Goal: Task Accomplishment & Management: Use online tool/utility

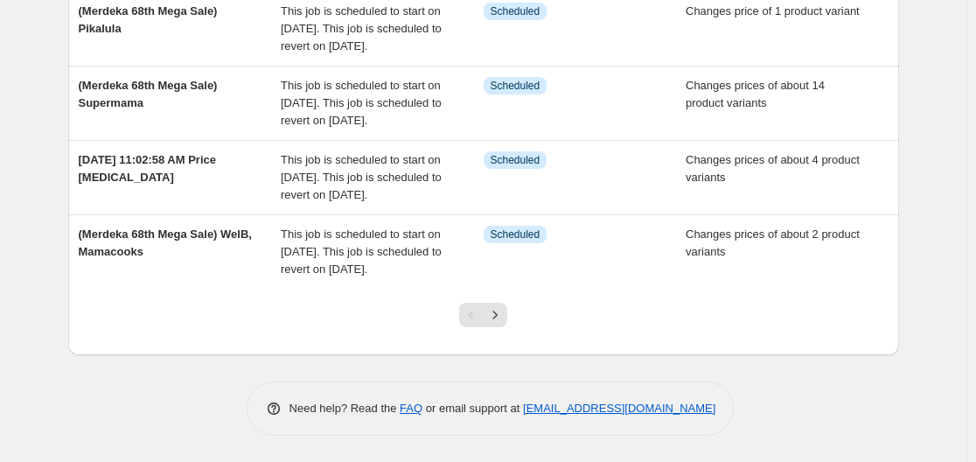
scroll to position [788, 0]
click at [501, 318] on icon "Next" at bounding box center [494, 314] width 17 height 17
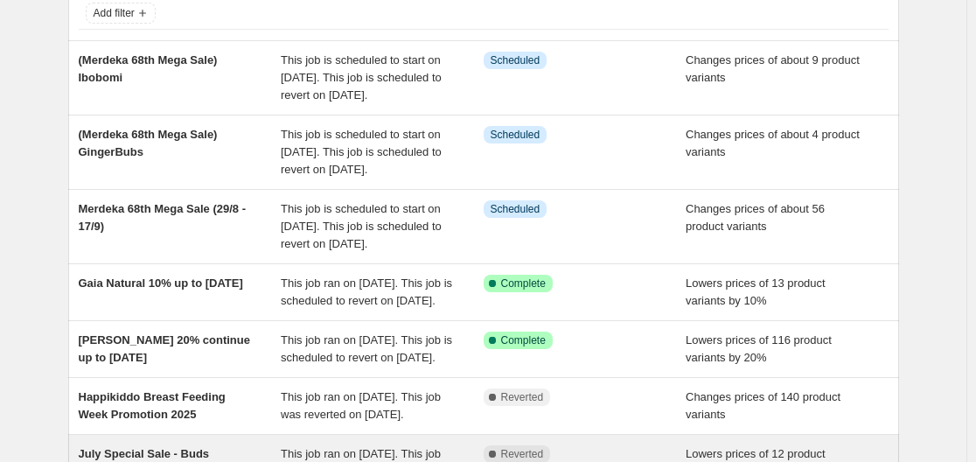
scroll to position [87, 0]
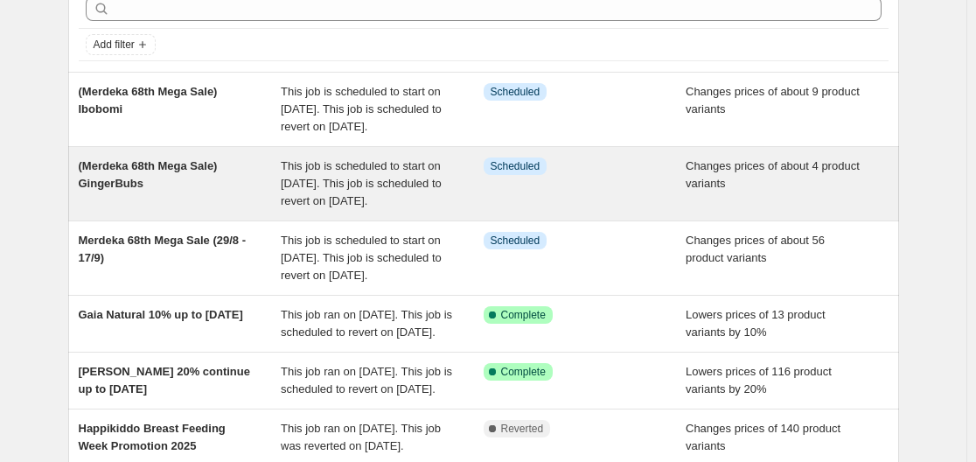
click at [205, 210] on div "(Merdeka 68th Mega Sale) GingerBubs" at bounding box center [180, 183] width 203 height 52
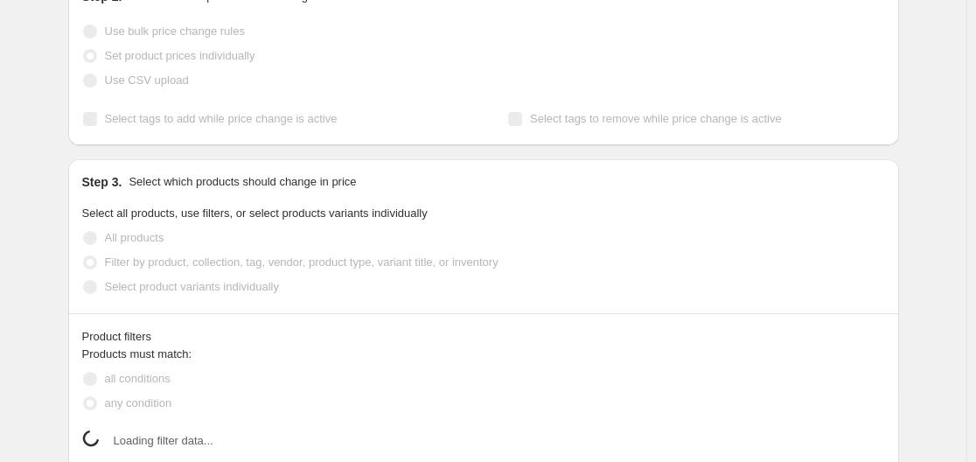
scroll to position [524, 0]
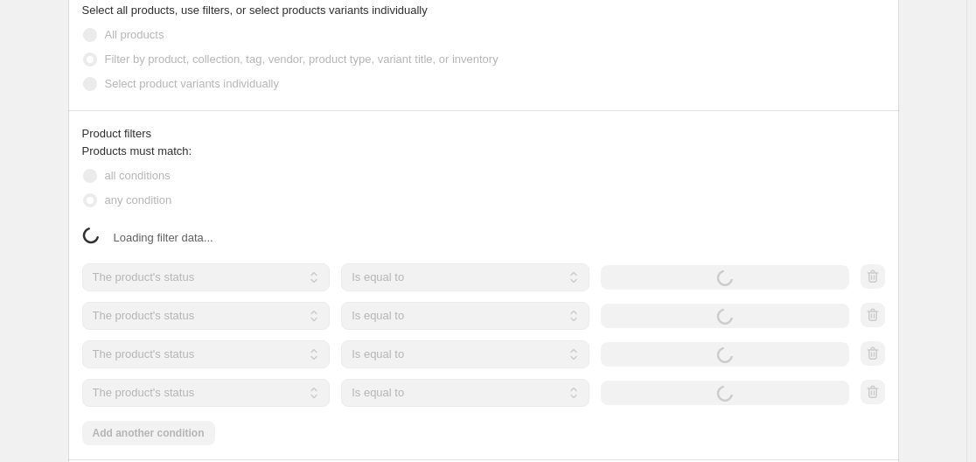
select select "product"
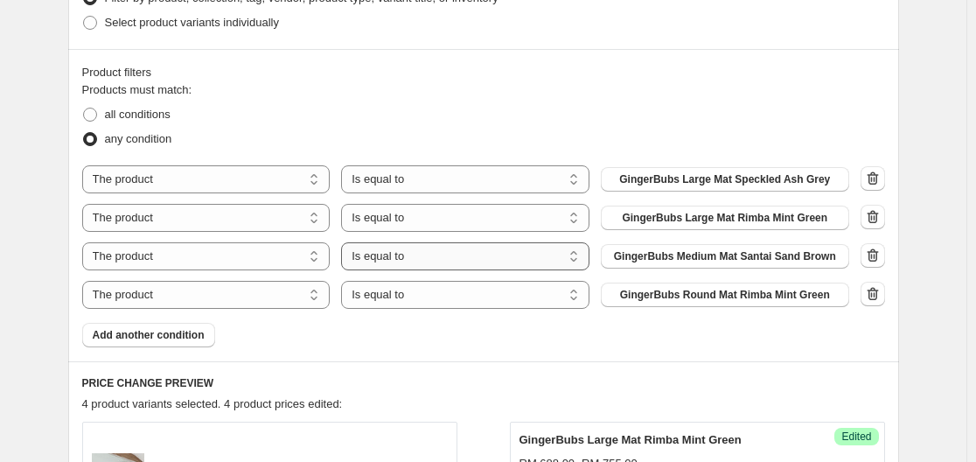
scroll to position [262, 0]
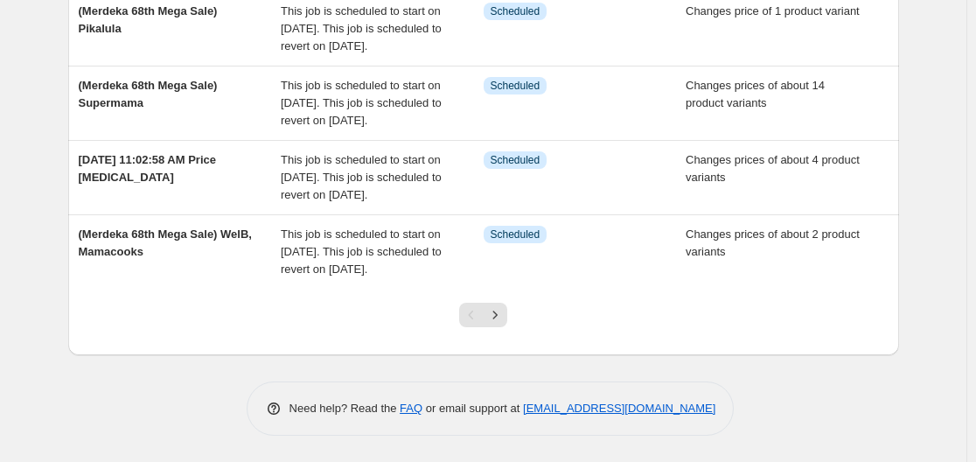
scroll to position [787, 0]
click at [495, 312] on icon "Next" at bounding box center [494, 314] width 17 height 17
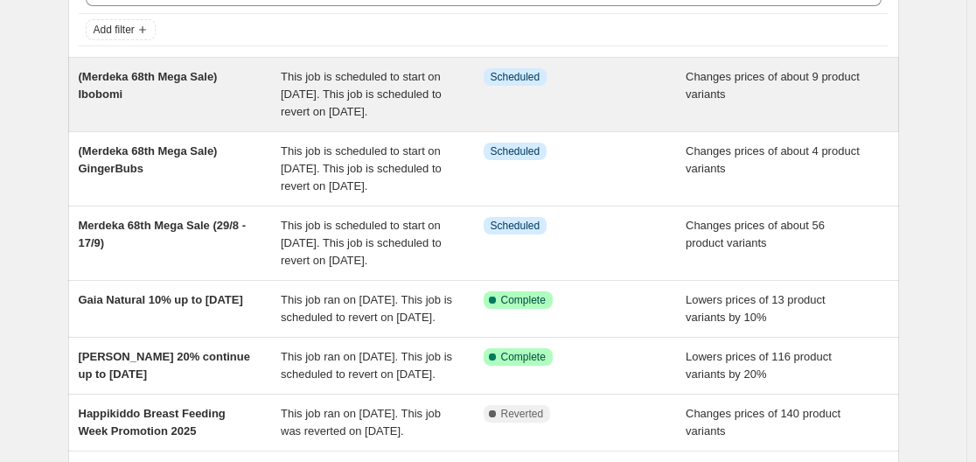
scroll to position [87, 0]
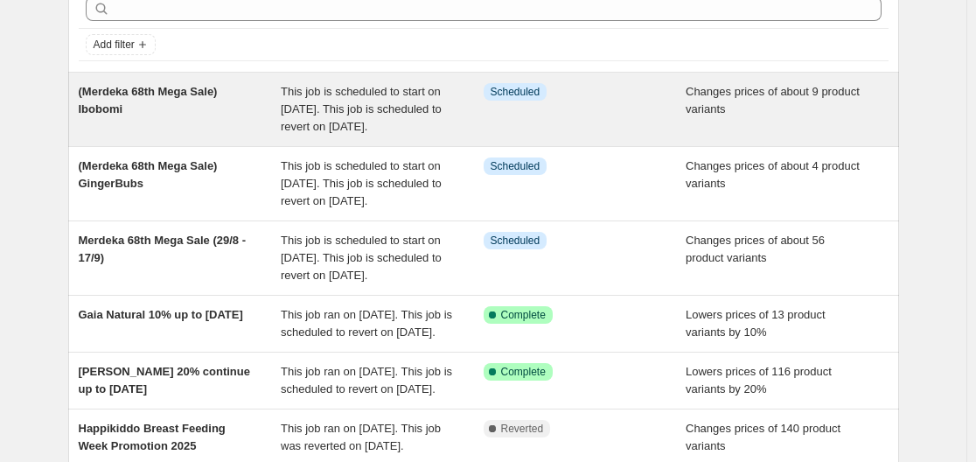
click at [191, 98] on span "(Merdeka 68th Mega Sale) Ibobomi" at bounding box center [148, 100] width 139 height 31
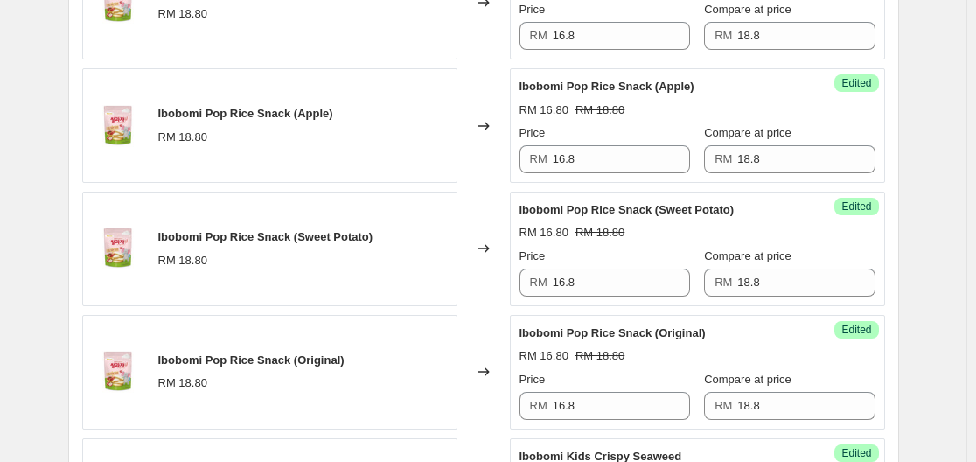
scroll to position [699, 0]
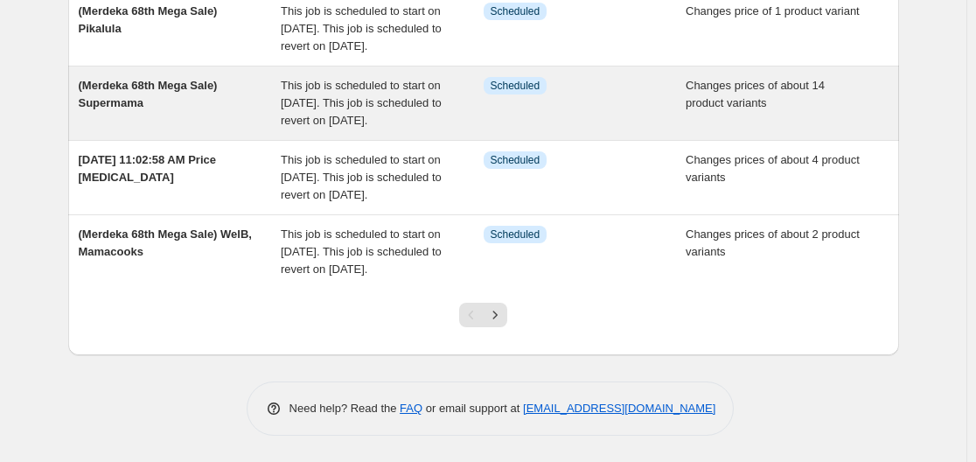
scroll to position [788, 0]
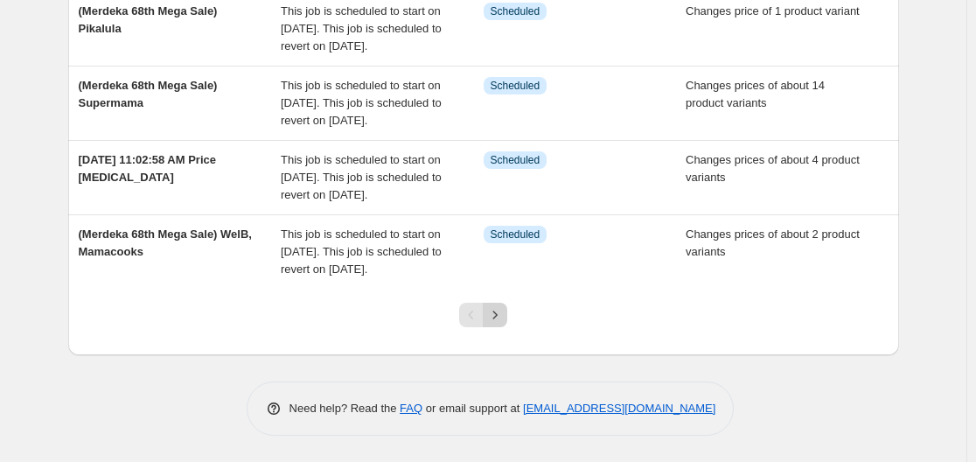
click at [496, 319] on icon "Next" at bounding box center [494, 314] width 17 height 17
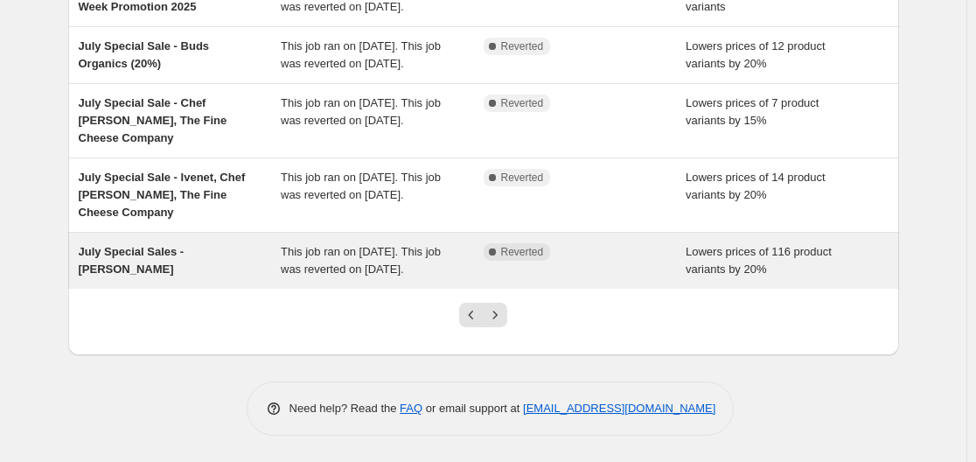
scroll to position [666, 0]
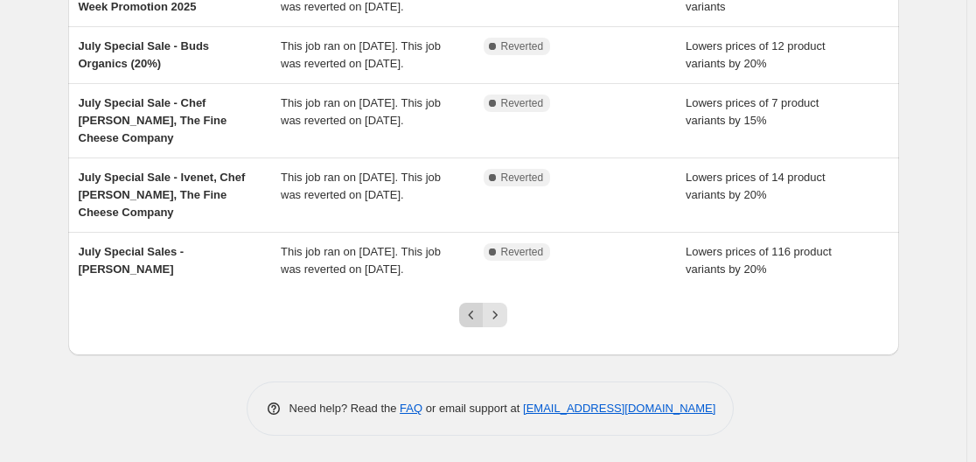
click at [470, 311] on icon "Previous" at bounding box center [470, 314] width 17 height 17
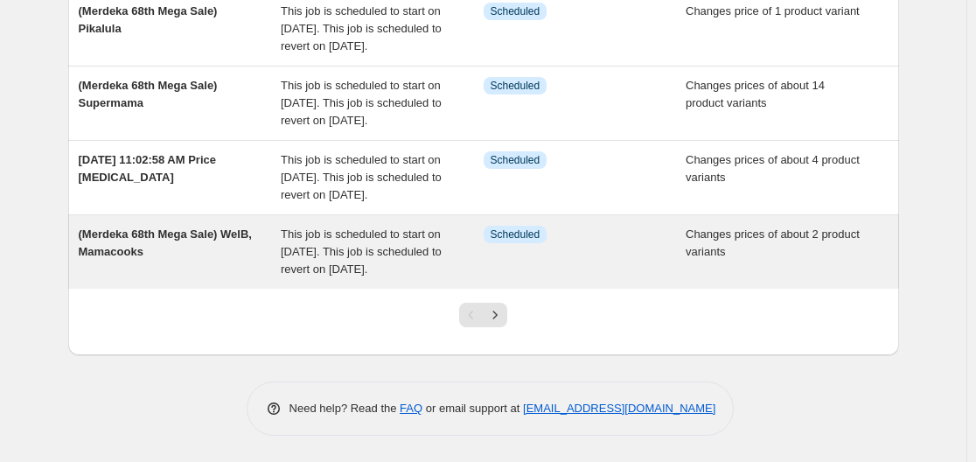
scroll to position [788, 0]
drag, startPoint x: 179, startPoint y: 216, endPoint x: 153, endPoint y: 239, distance: 34.7
drag, startPoint x: 153, startPoint y: 239, endPoint x: 132, endPoint y: 228, distance: 23.5
click at [493, 226] on div "Info Scheduled" at bounding box center [584, 252] width 203 height 52
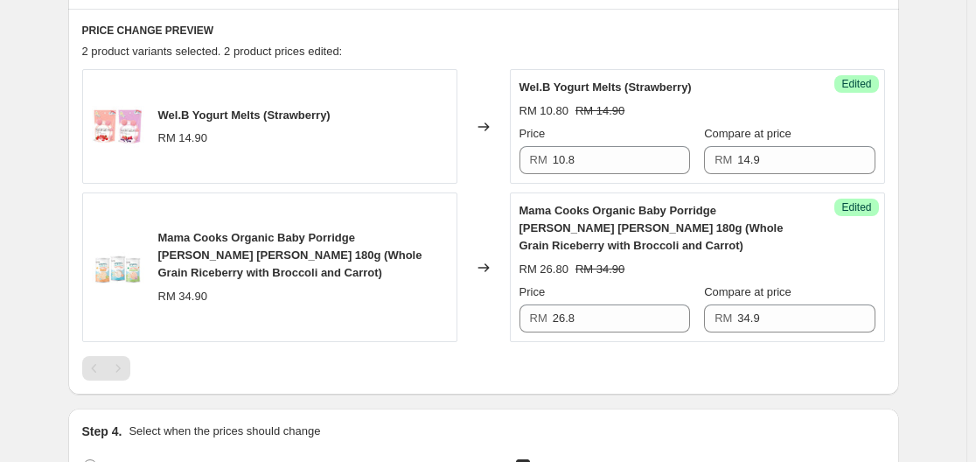
scroll to position [699, 0]
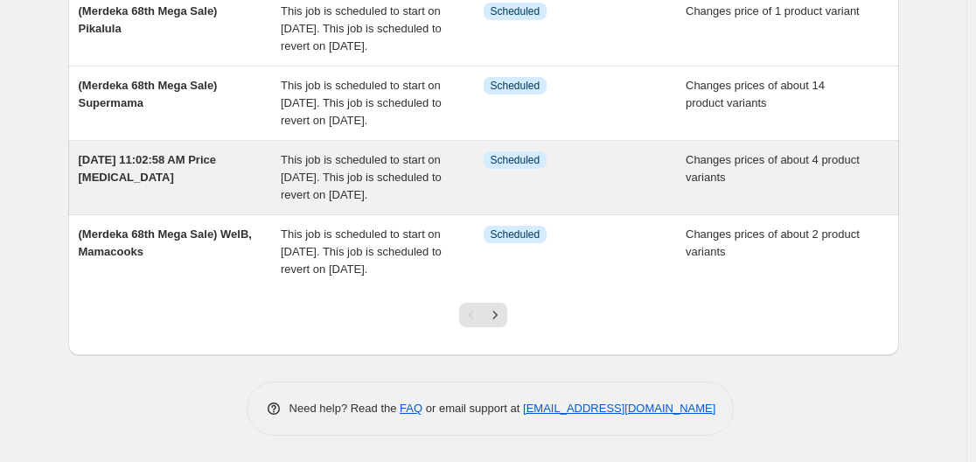
scroll to position [788, 0]
click at [241, 151] on div "[DATE] 11:02:58 AM Price [MEDICAL_DATA]" at bounding box center [180, 177] width 203 height 52
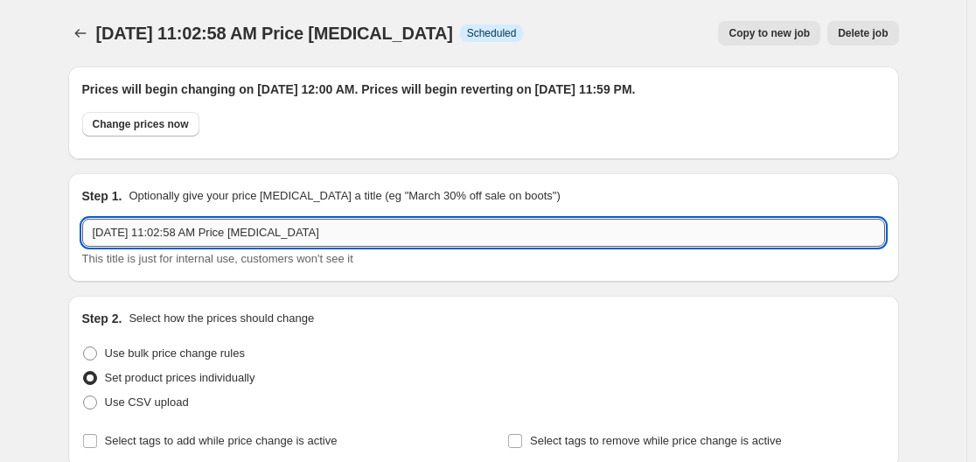
click at [351, 230] on input "[DATE] 11:02:58 AM Price [MEDICAL_DATA]" at bounding box center [483, 233] width 802 height 28
click at [353, 230] on input "[DATE] 11:02:58 AM Price [MEDICAL_DATA]" at bounding box center [483, 233] width 802 height 28
click at [337, 239] on input "[DATE] 11:02:58 AM Price [MEDICAL_DATA]" at bounding box center [483, 233] width 802 height 28
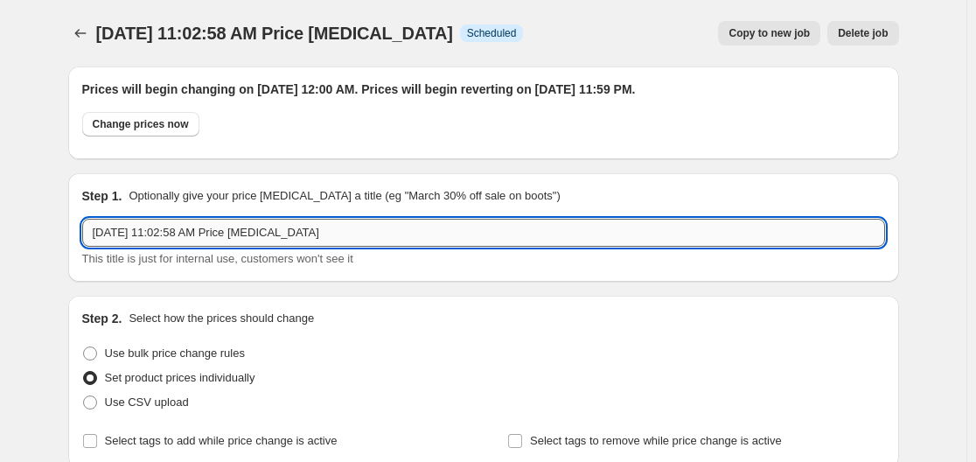
click at [337, 239] on input "[DATE] 11:02:58 AM Price [MEDICAL_DATA]" at bounding box center [483, 233] width 802 height 28
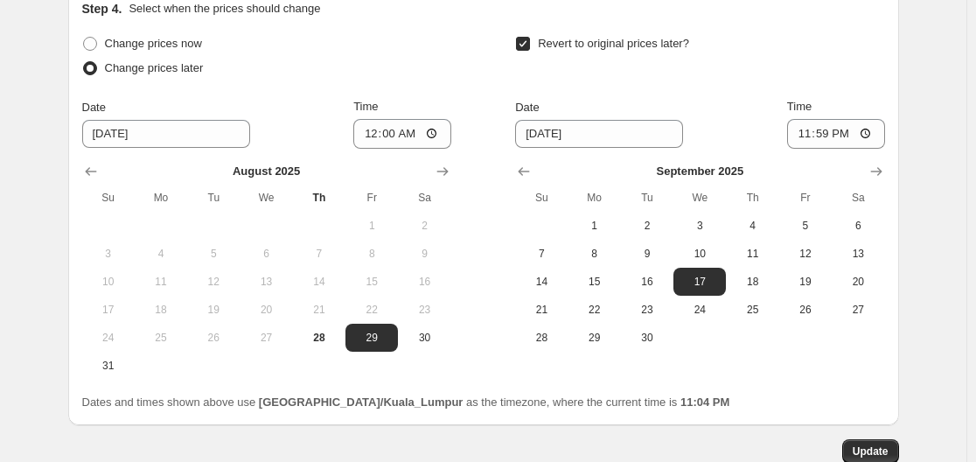
scroll to position [1421, 0]
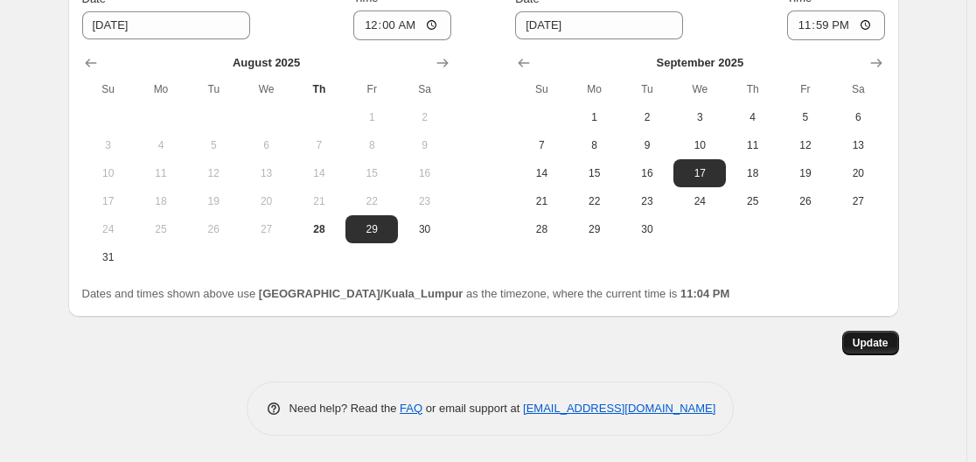
type input "(Merdeka 68th Mega Sale) Leapfrog"
click at [884, 337] on span "Update" at bounding box center [870, 343] width 36 height 14
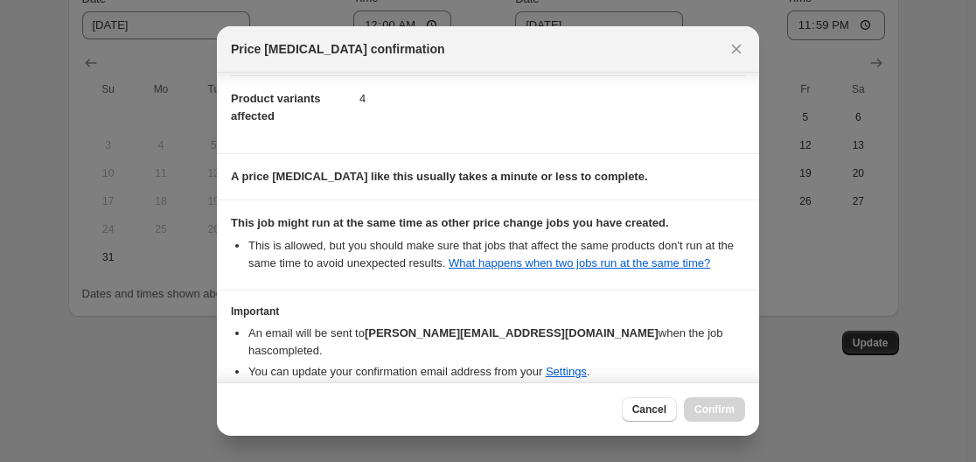
scroll to position [161, 0]
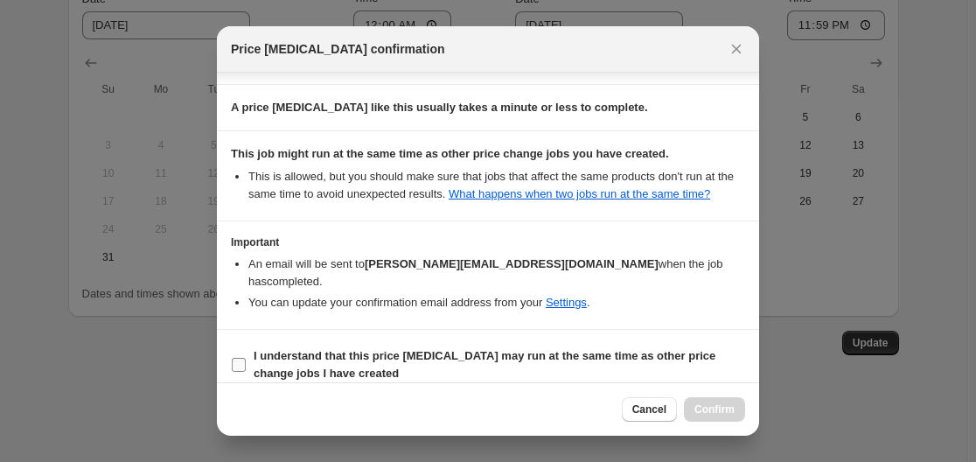
click at [622, 351] on span "I understand that this price [MEDICAL_DATA] may run at the same time as other p…" at bounding box center [499, 364] width 491 height 35
click at [246, 358] on input "I understand that this price [MEDICAL_DATA] may run at the same time as other p…" at bounding box center [239, 365] width 14 height 14
checkbox input "true"
click at [692, 408] on button "Confirm" at bounding box center [714, 409] width 61 height 24
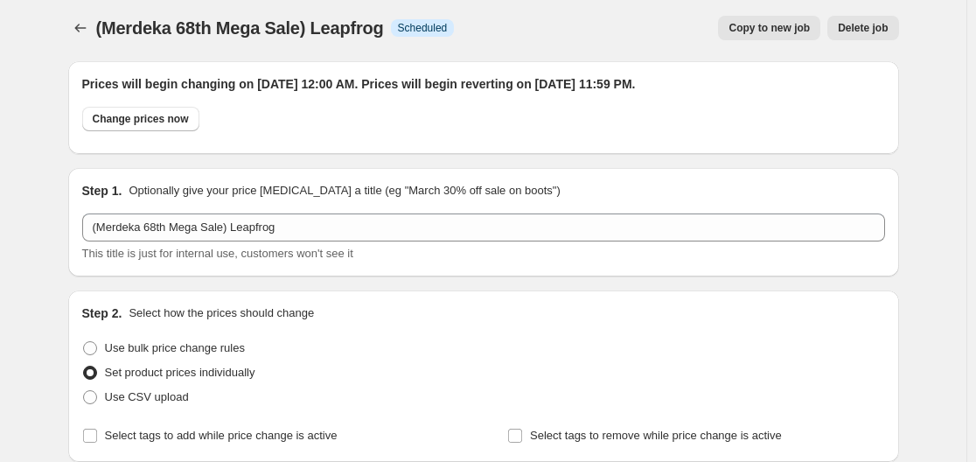
scroll to position [0, 0]
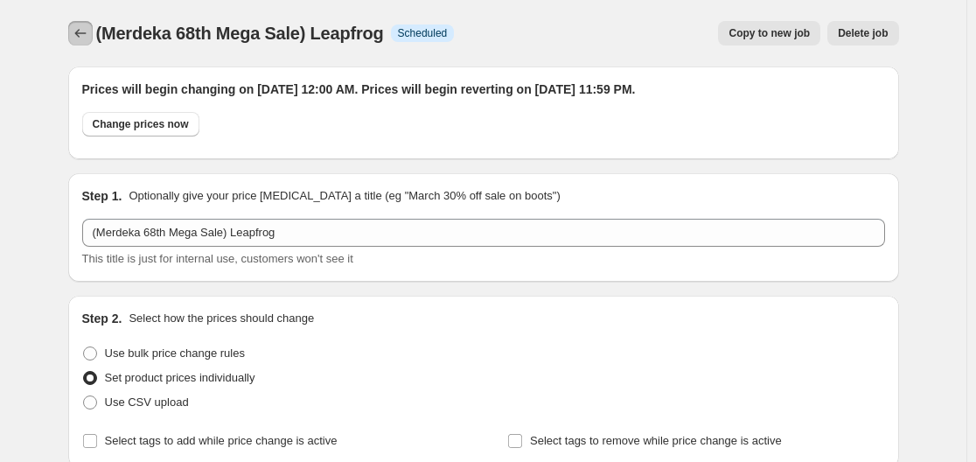
click at [77, 30] on icon "Price change jobs" at bounding box center [80, 32] width 17 height 17
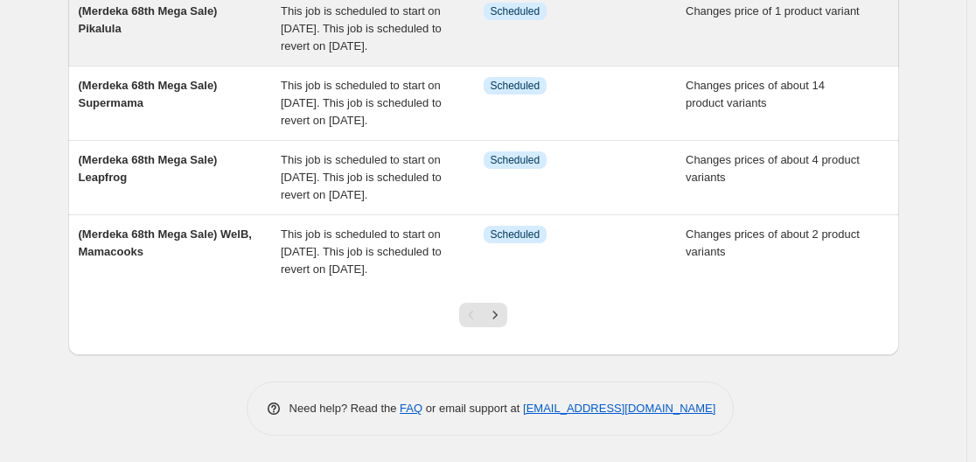
scroll to position [699, 0]
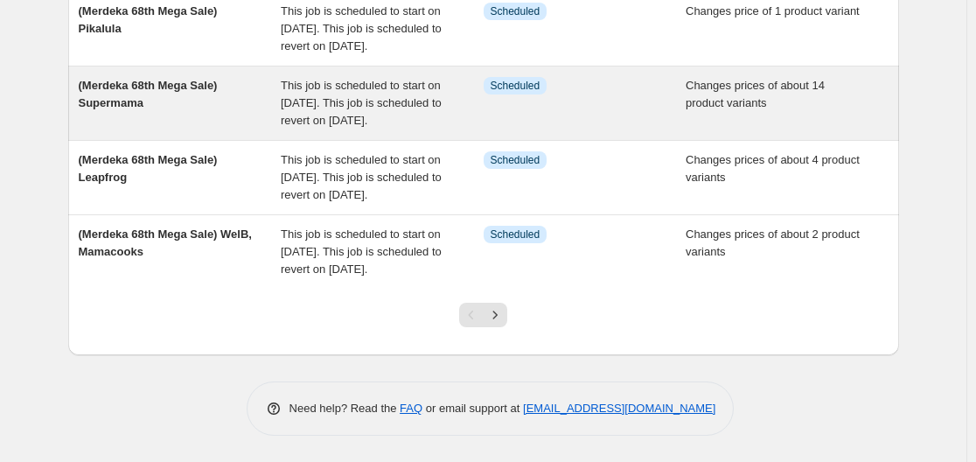
click at [194, 109] on span "(Merdeka 68th Mega Sale) Supermama" at bounding box center [148, 94] width 139 height 31
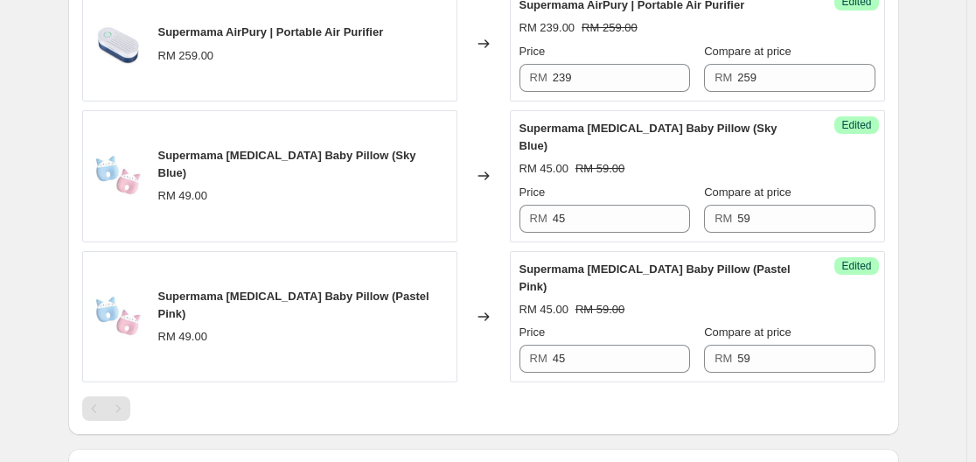
scroll to position [1923, 0]
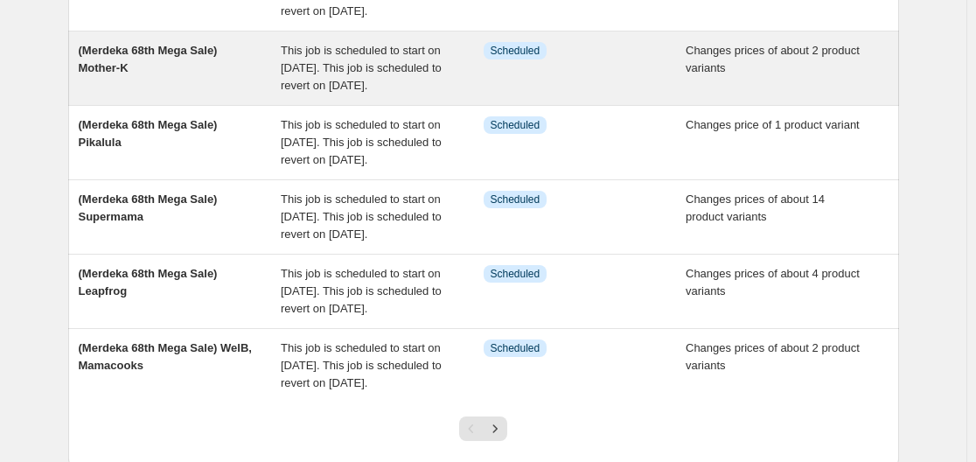
scroll to position [524, 0]
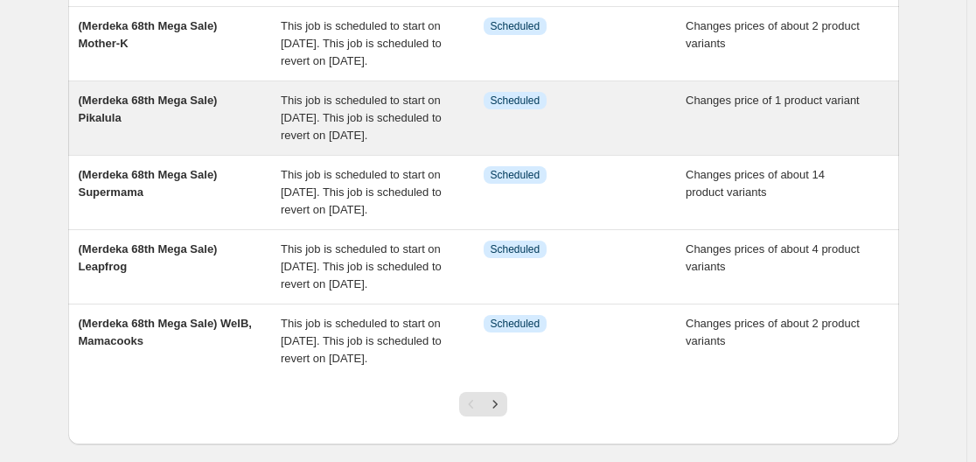
click at [205, 144] on div "(Merdeka 68th Mega Sale) Pikalula" at bounding box center [180, 118] width 203 height 52
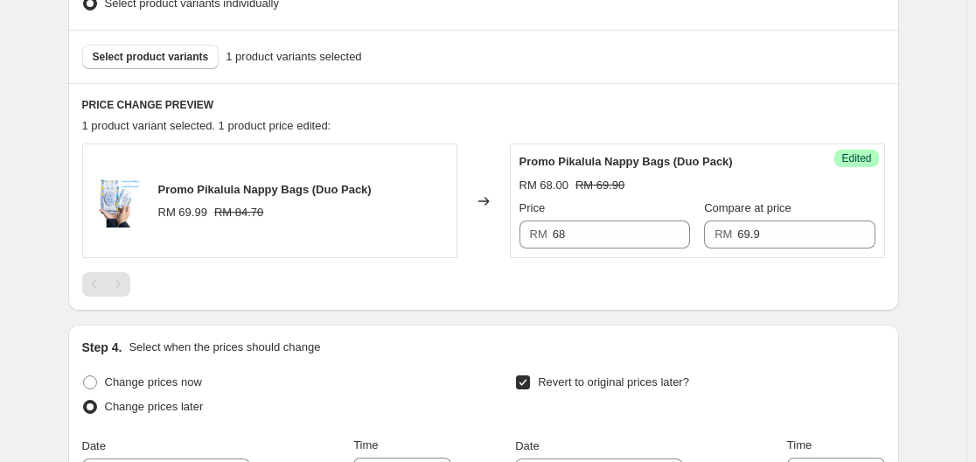
scroll to position [612, 0]
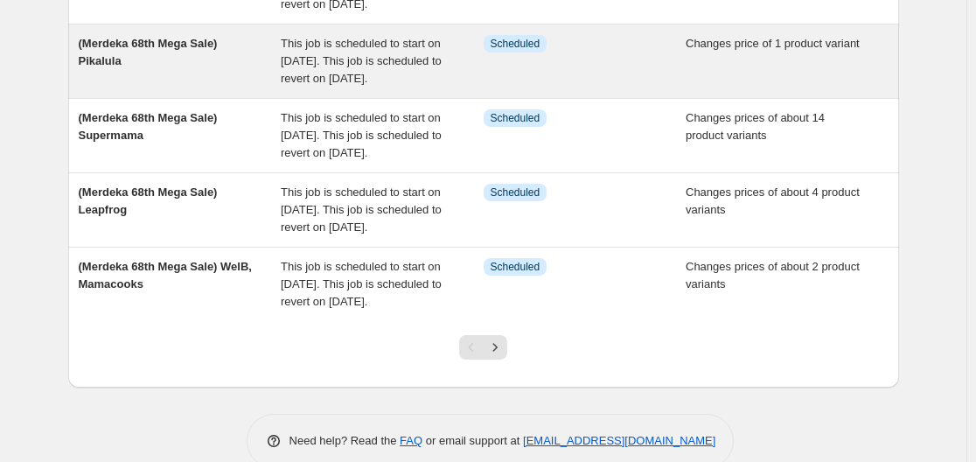
scroll to position [612, 0]
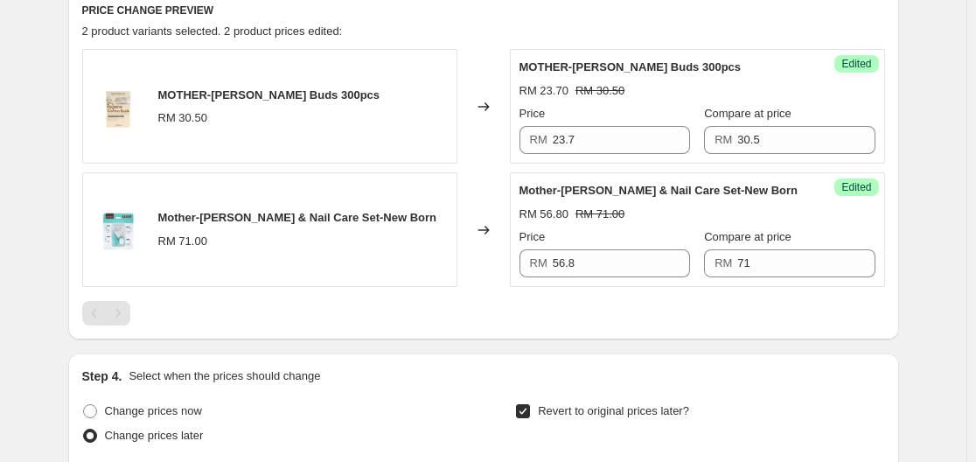
scroll to position [524, 0]
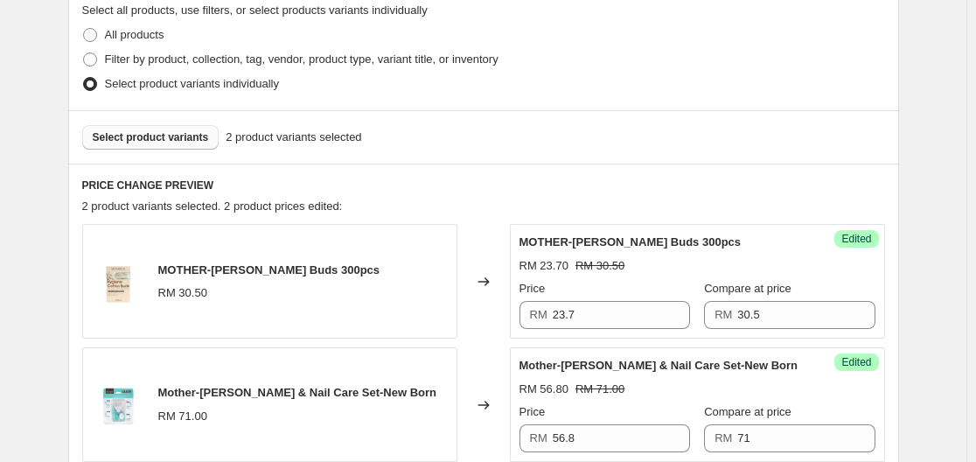
click at [191, 145] on button "Select product variants" at bounding box center [150, 137] width 137 height 24
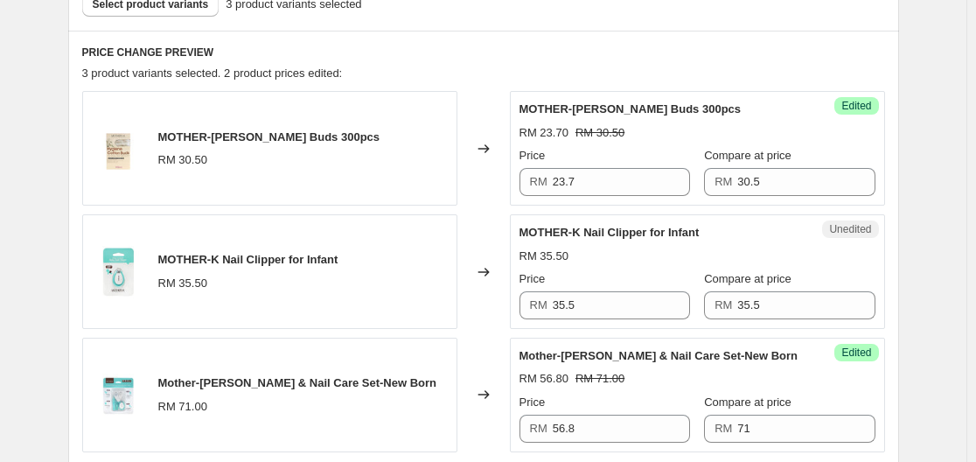
scroll to position [787, 0]
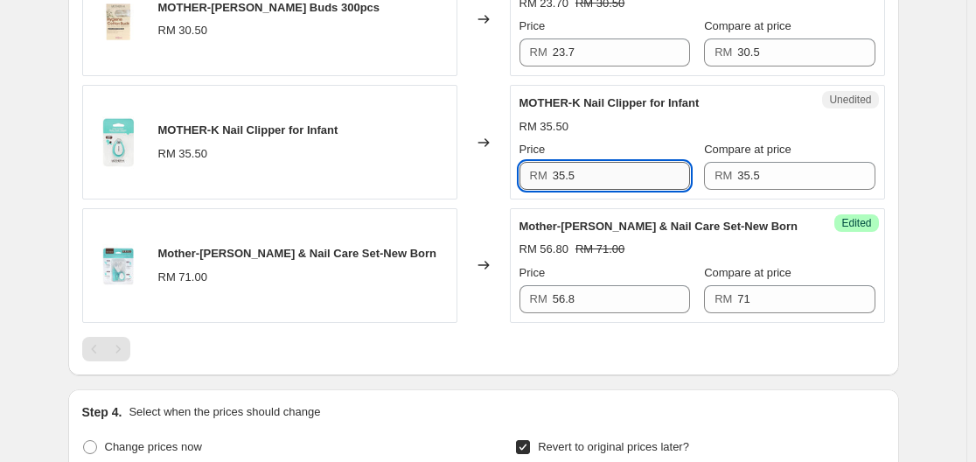
click at [665, 175] on input "35.5" at bounding box center [620, 176] width 137 height 28
click at [665, 176] on input "35.5" at bounding box center [620, 176] width 137 height 28
type input "28.70"
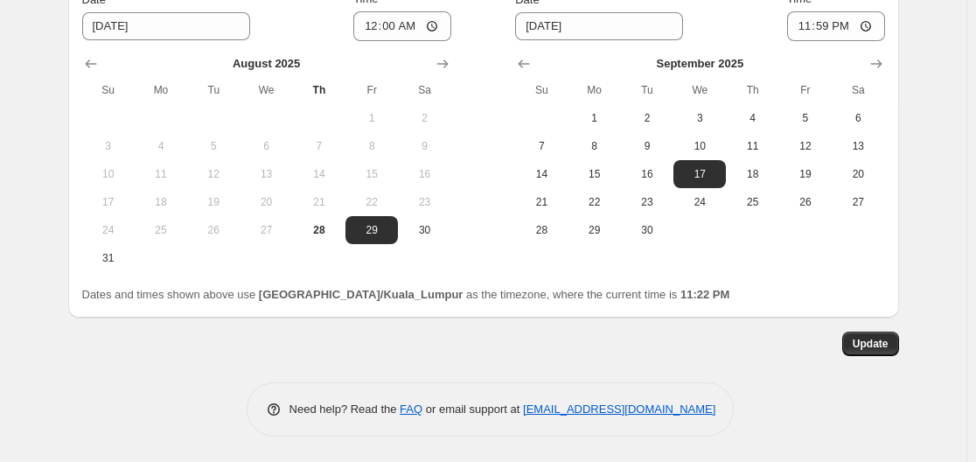
scroll to position [1298, 0]
click at [879, 349] on span "Update" at bounding box center [870, 343] width 36 height 14
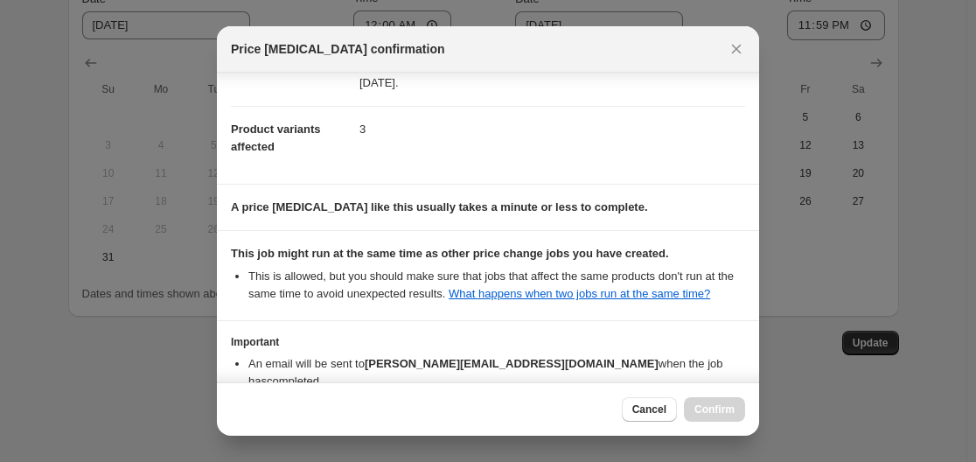
scroll to position [161, 0]
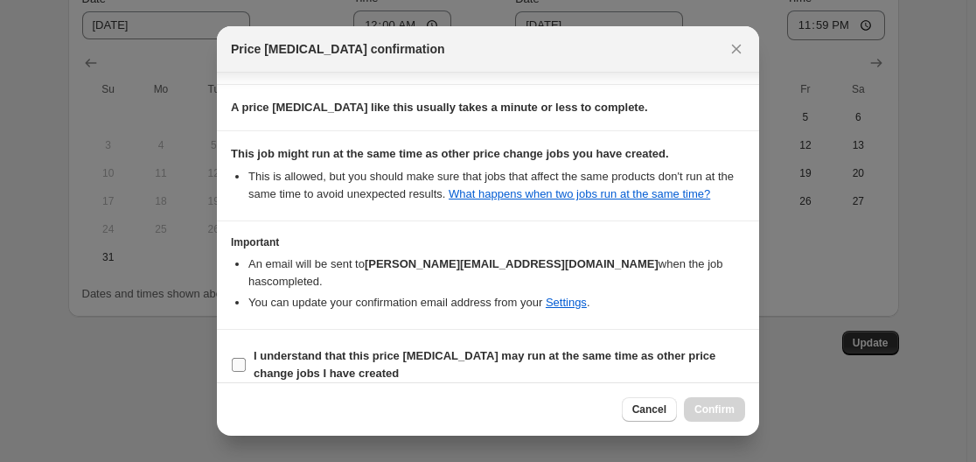
click at [531, 349] on b "I understand that this price [MEDICAL_DATA] may run at the same time as other p…" at bounding box center [485, 364] width 462 height 31
click at [246, 358] on input "I understand that this price [MEDICAL_DATA] may run at the same time as other p…" at bounding box center [239, 365] width 14 height 14
checkbox input "true"
click at [720, 409] on span "Confirm" at bounding box center [714, 409] width 40 height 14
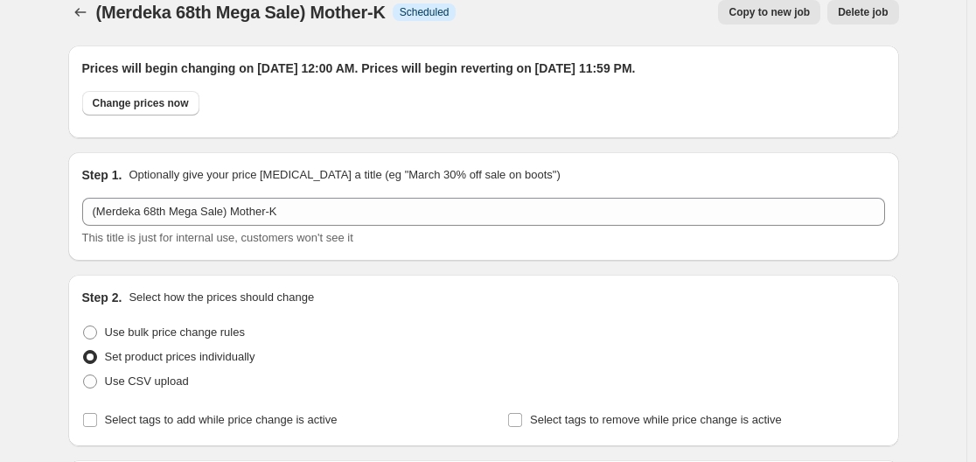
scroll to position [0, 0]
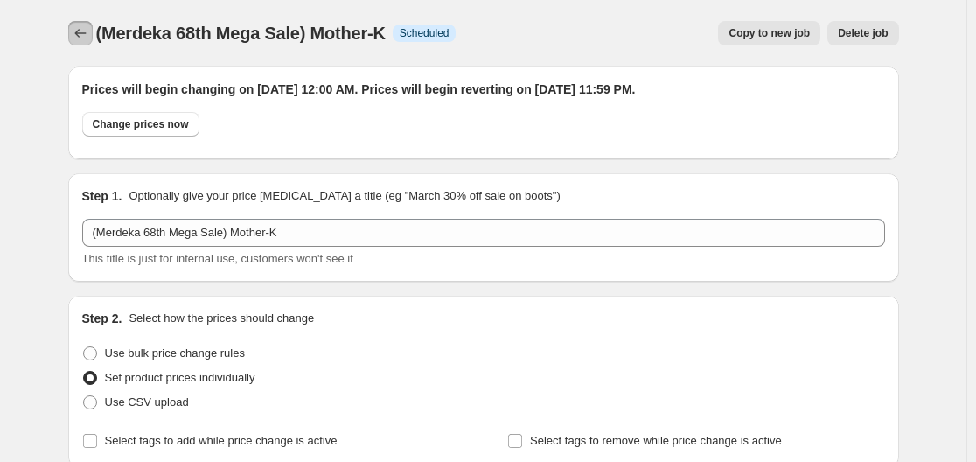
click at [77, 23] on button "Price change jobs" at bounding box center [80, 33] width 24 height 24
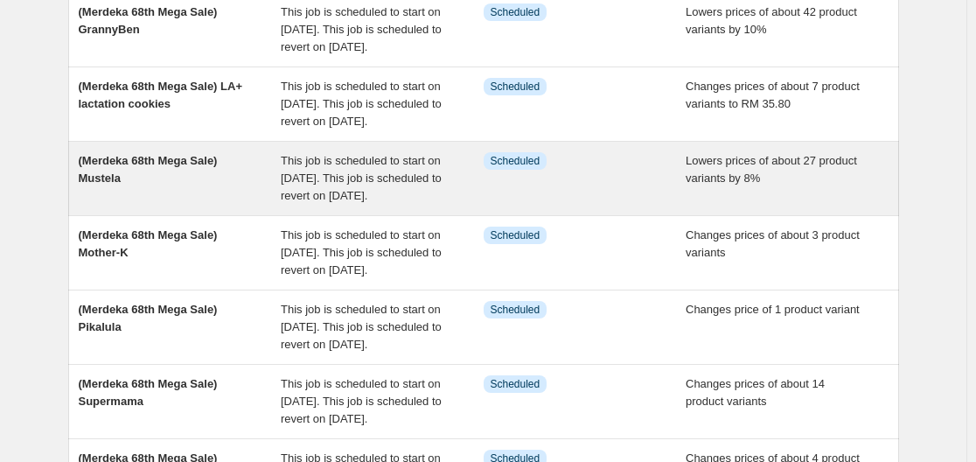
scroll to position [437, 0]
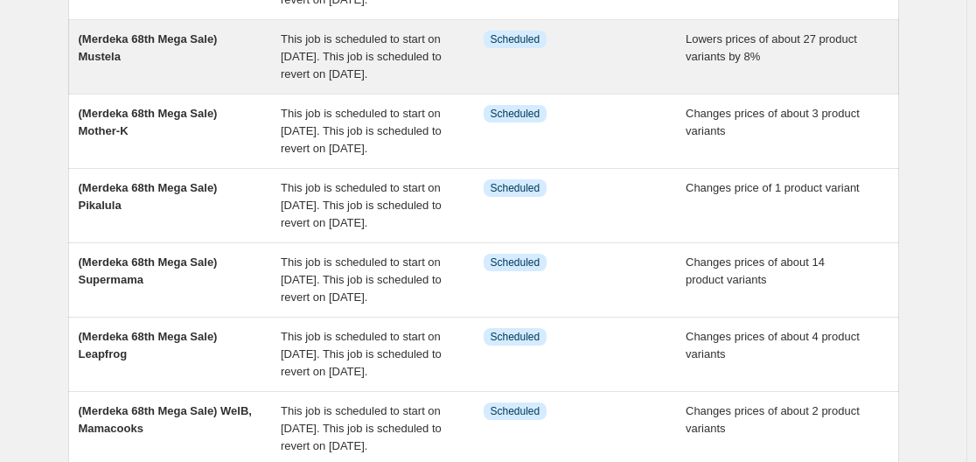
click at [202, 83] on div "(Merdeka 68th Mega Sale) Mustela" at bounding box center [180, 57] width 203 height 52
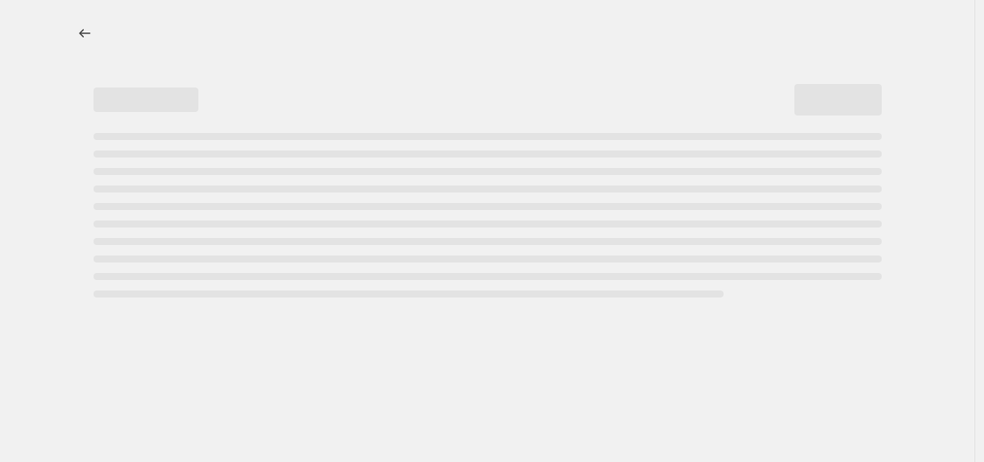
select select "percentage"
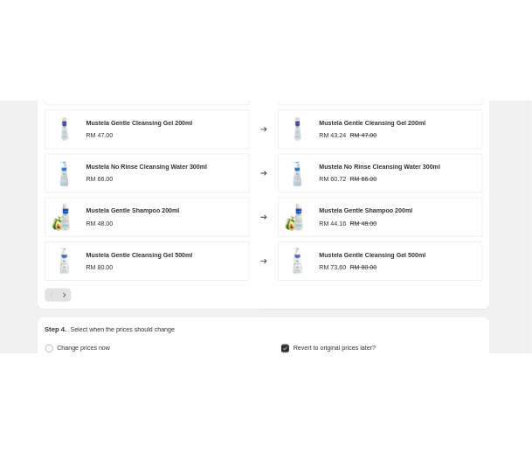
scroll to position [1162, 0]
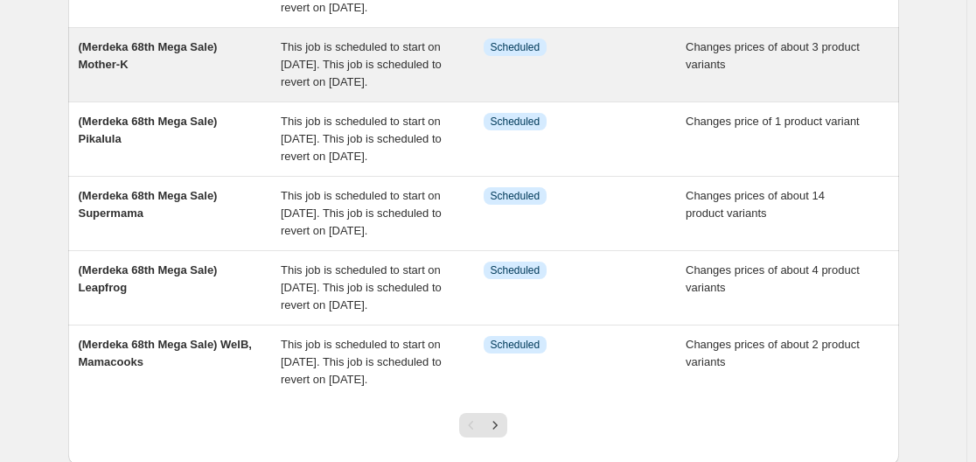
scroll to position [612, 0]
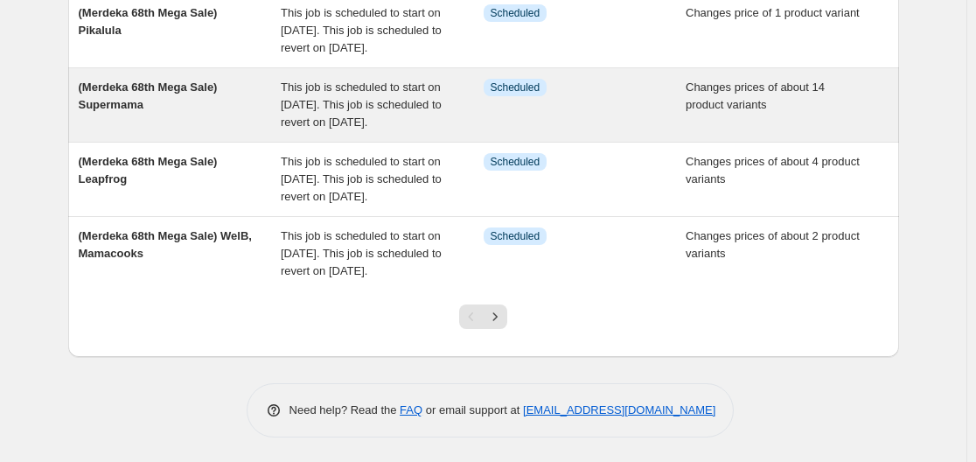
click at [135, 111] on span "(Merdeka 68th Mega Sale) Supermama" at bounding box center [148, 95] width 139 height 31
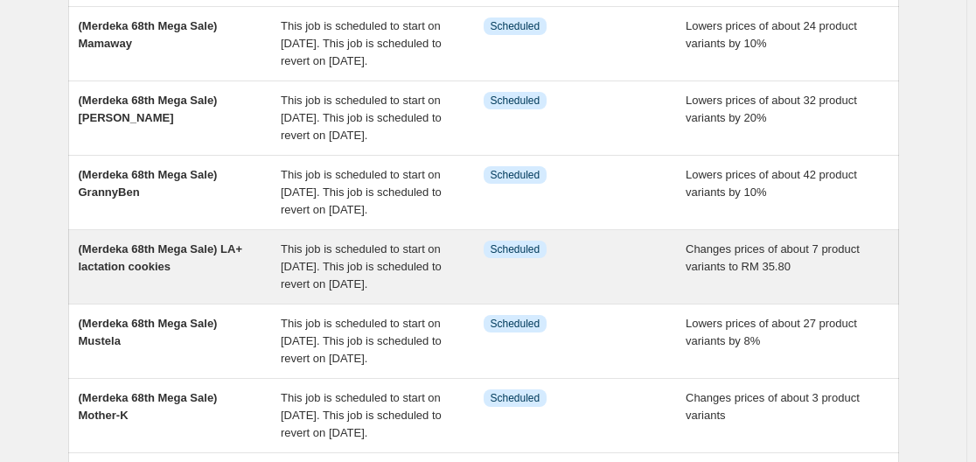
scroll to position [175, 0]
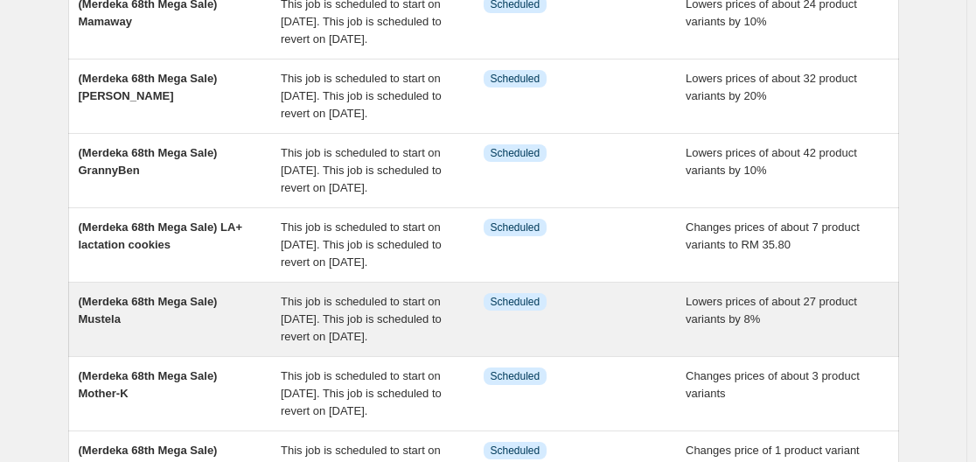
click at [159, 345] on div "(Merdeka 68th Mega Sale) Mustela" at bounding box center [180, 319] width 203 height 52
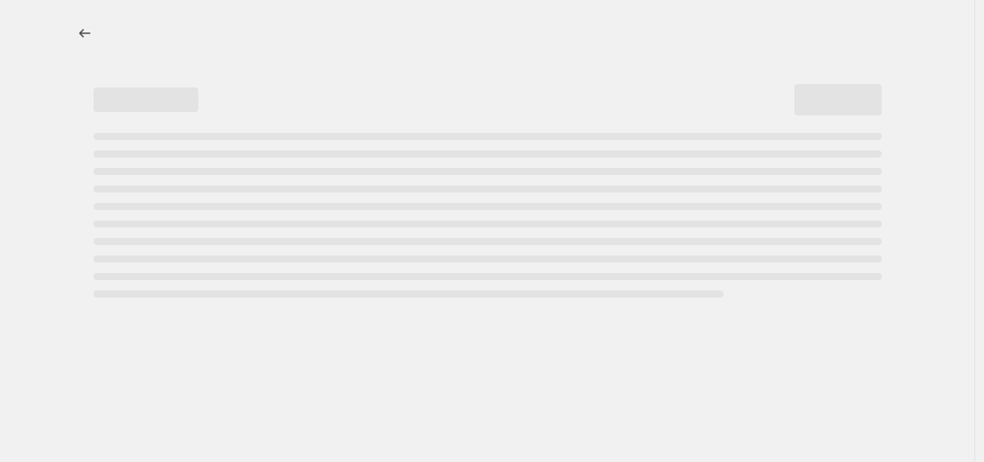
select select "percentage"
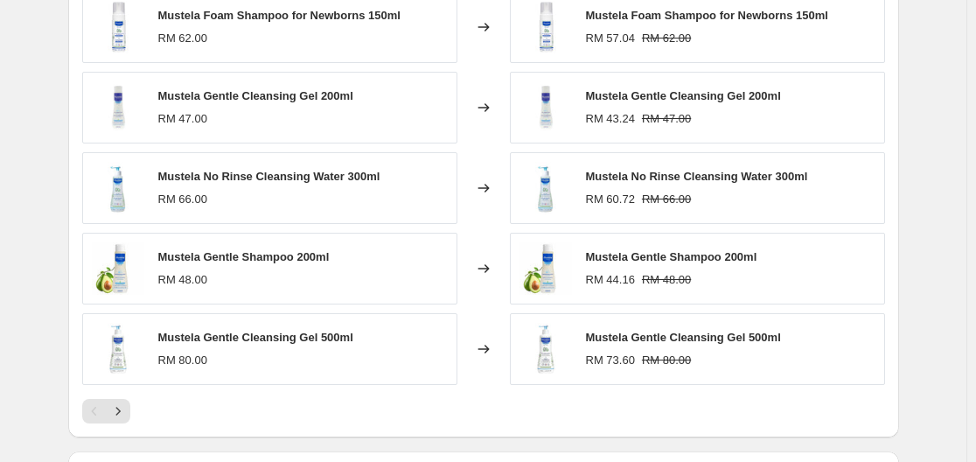
scroll to position [1224, 0]
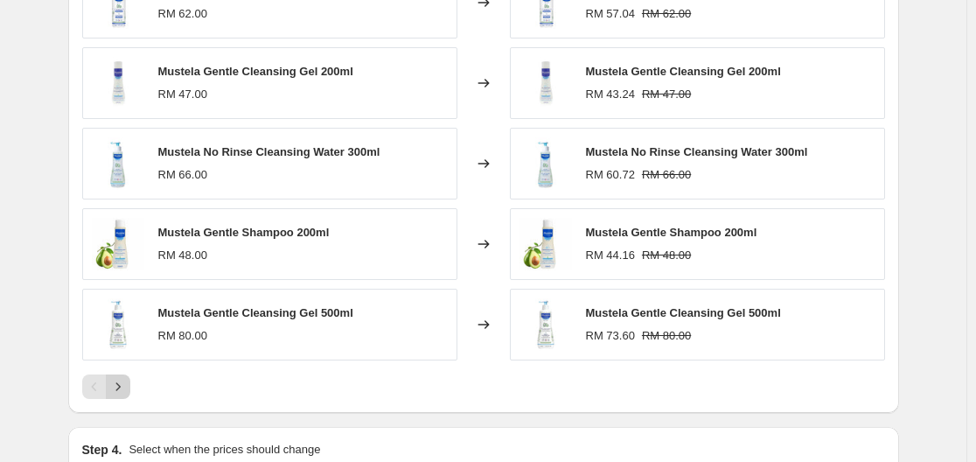
click at [127, 392] on icon "Next" at bounding box center [117, 386] width 17 height 17
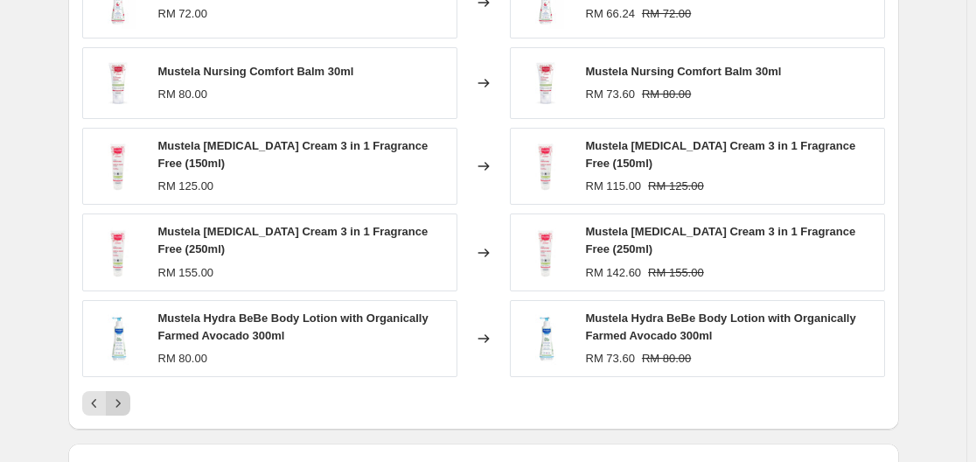
click at [125, 406] on icon "Next" at bounding box center [117, 402] width 17 height 17
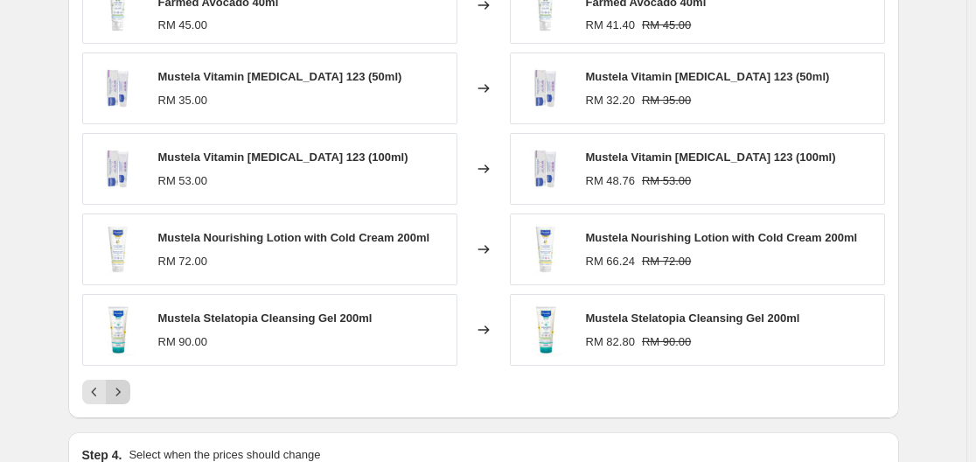
click at [124, 384] on button "Next" at bounding box center [118, 391] width 24 height 24
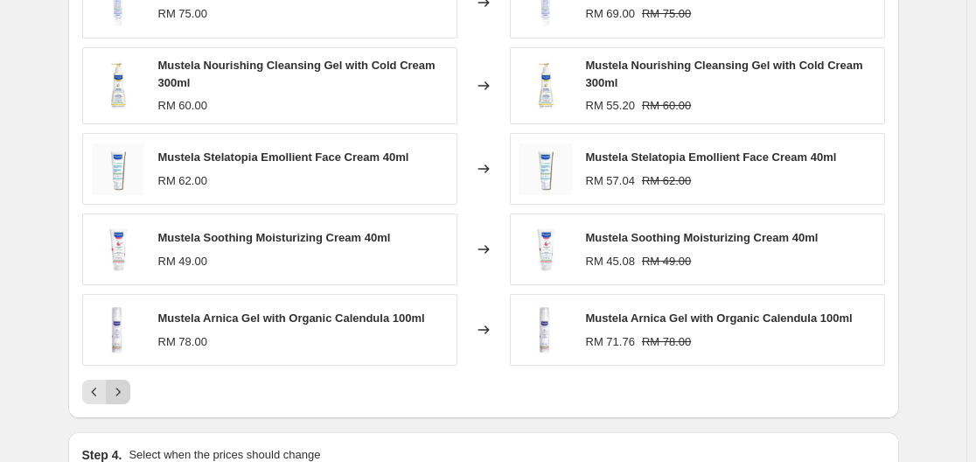
click at [123, 396] on icon "Next" at bounding box center [117, 391] width 17 height 17
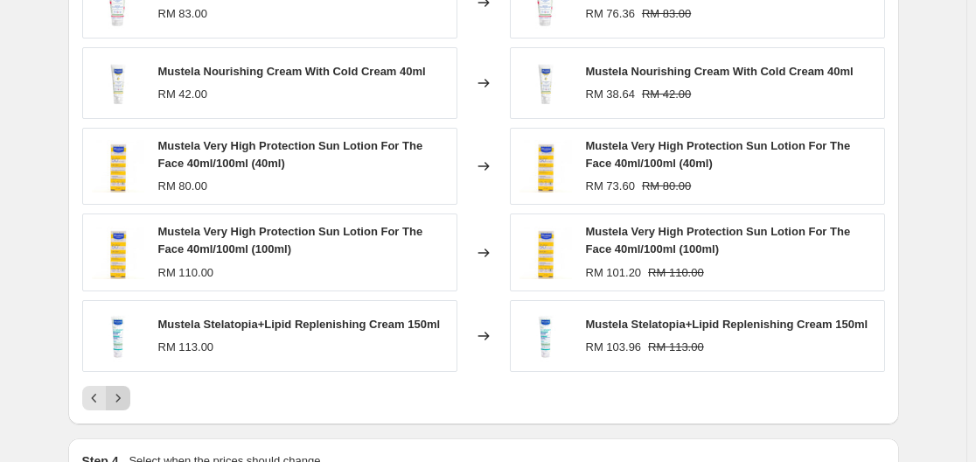
click at [121, 399] on icon "Next" at bounding box center [117, 397] width 17 height 17
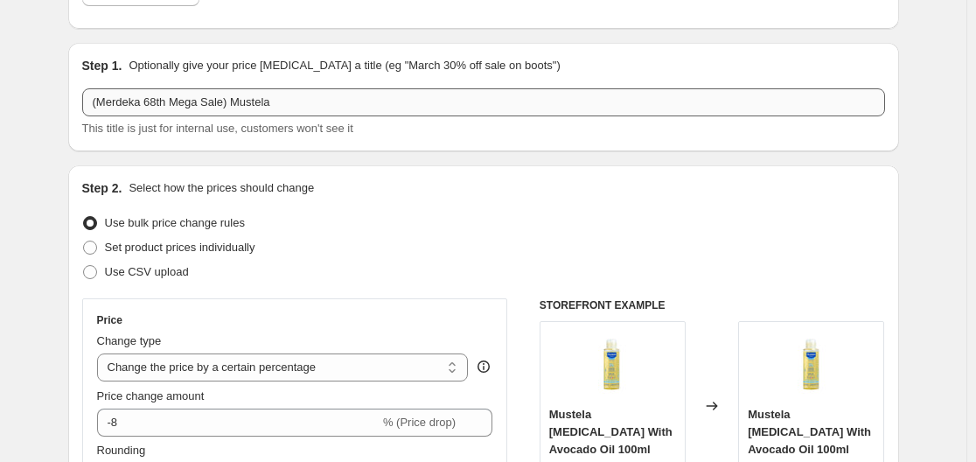
scroll to position [0, 0]
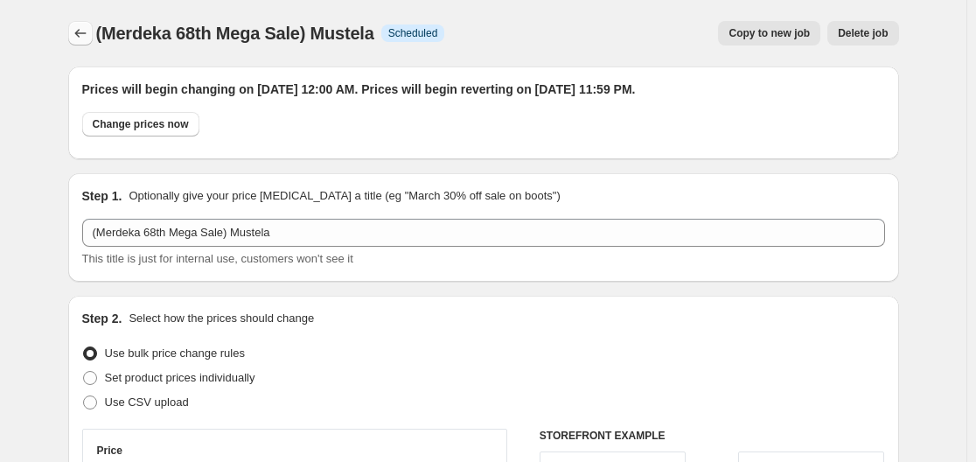
click at [87, 30] on icon "Price change jobs" at bounding box center [80, 32] width 17 height 17
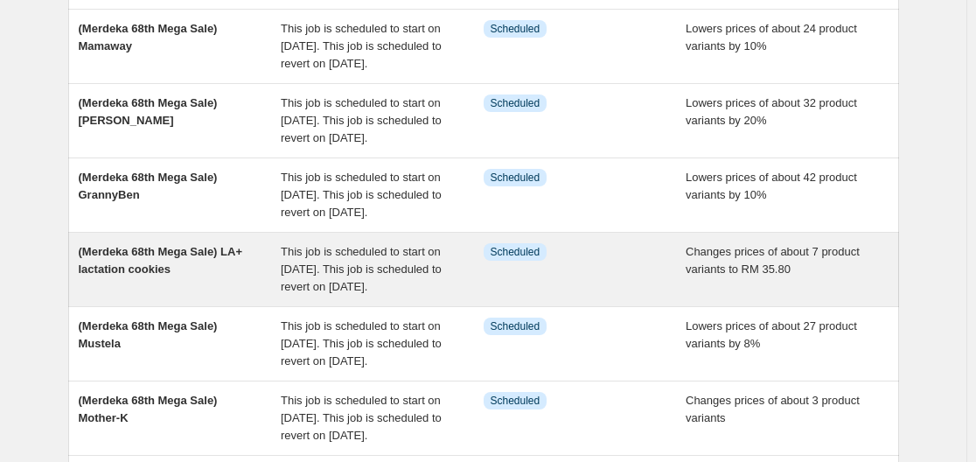
scroll to position [175, 0]
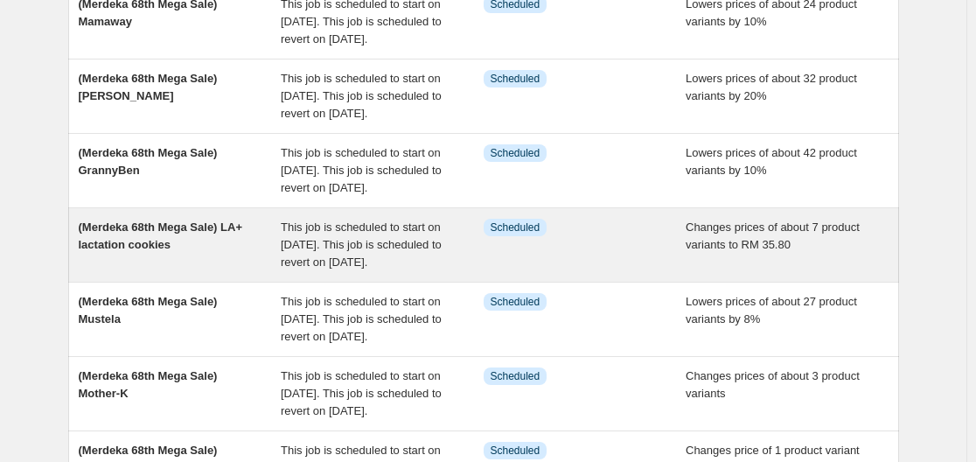
click at [226, 271] on div "(Merdeka 68th Mega Sale) LA+ lactation cookies" at bounding box center [180, 245] width 203 height 52
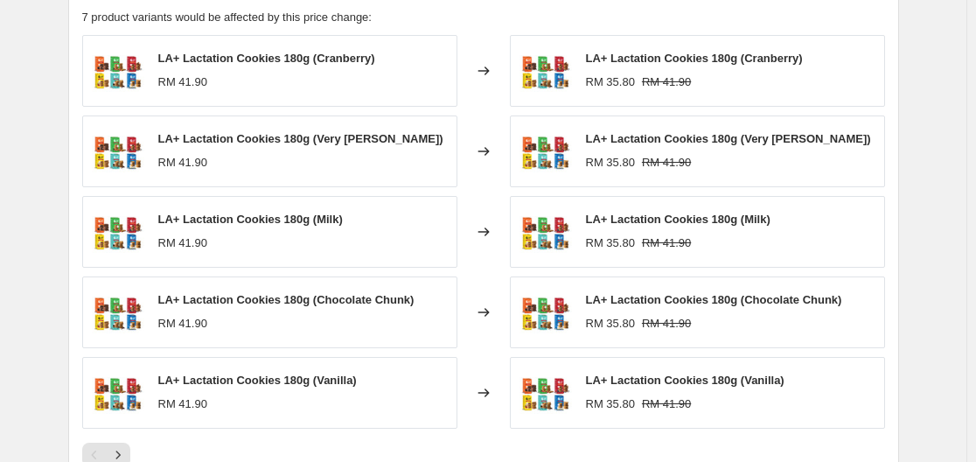
scroll to position [962, 0]
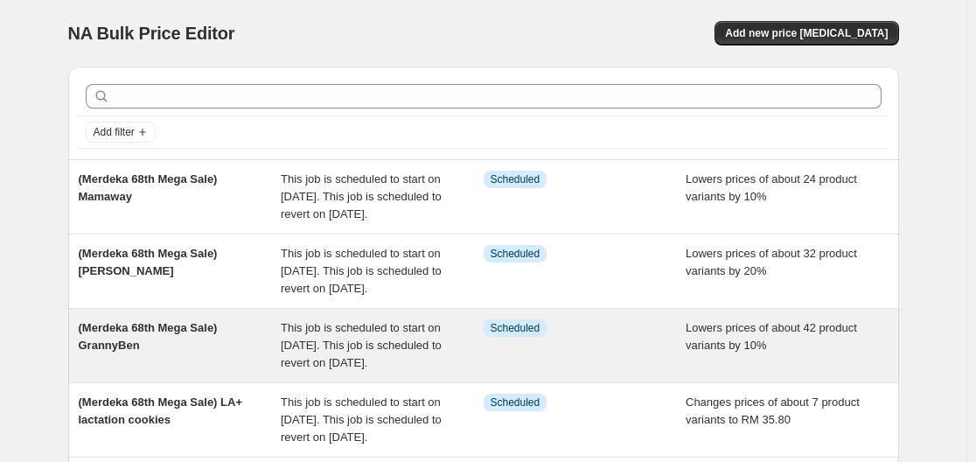
click at [213, 372] on div "(Merdeka 68th Mega Sale) GrannyBen" at bounding box center [180, 345] width 203 height 52
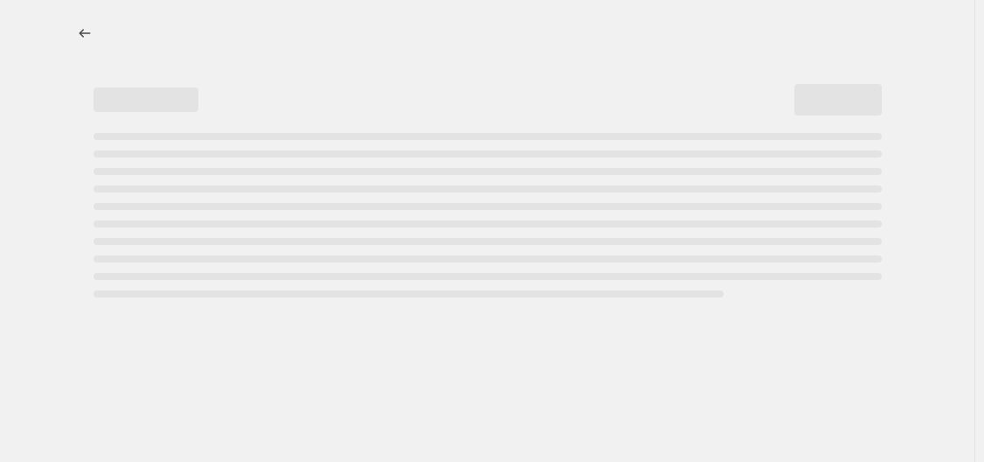
select select "percentage"
select select "vendor"
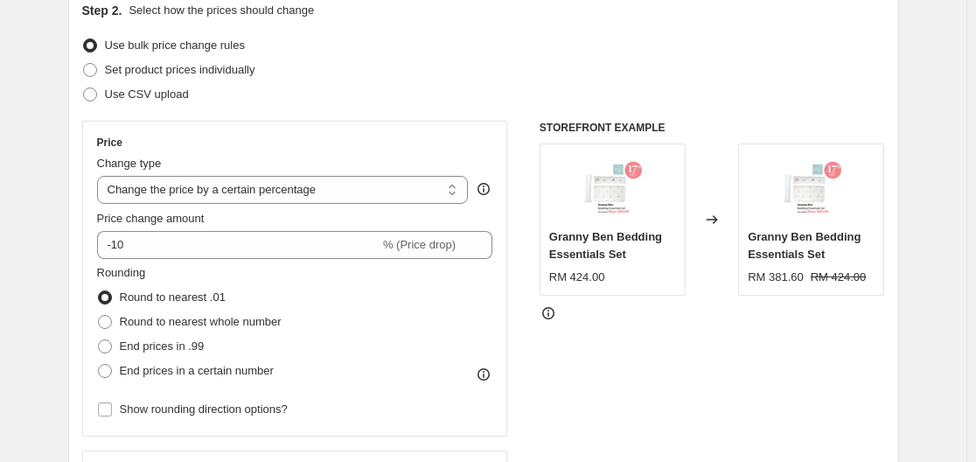
scroll to position [262, 0]
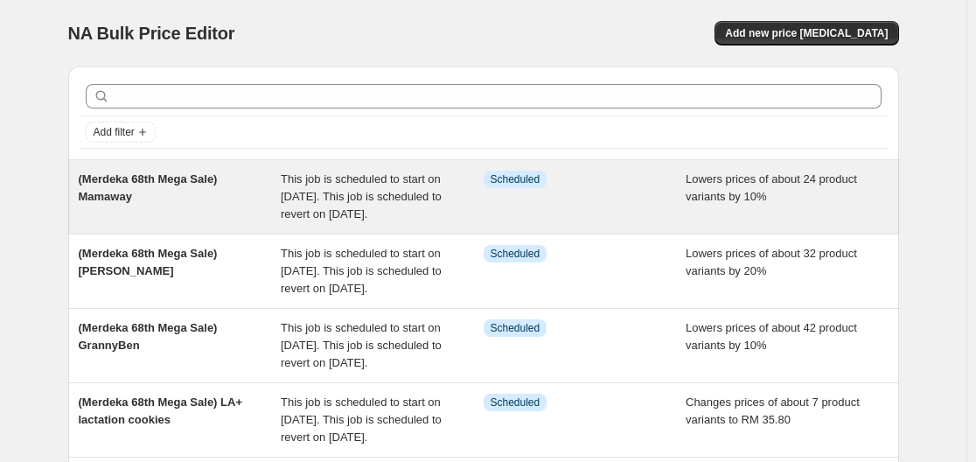
click at [223, 219] on div "(Merdeka 68th Mega Sale) Mamaway" at bounding box center [180, 196] width 203 height 52
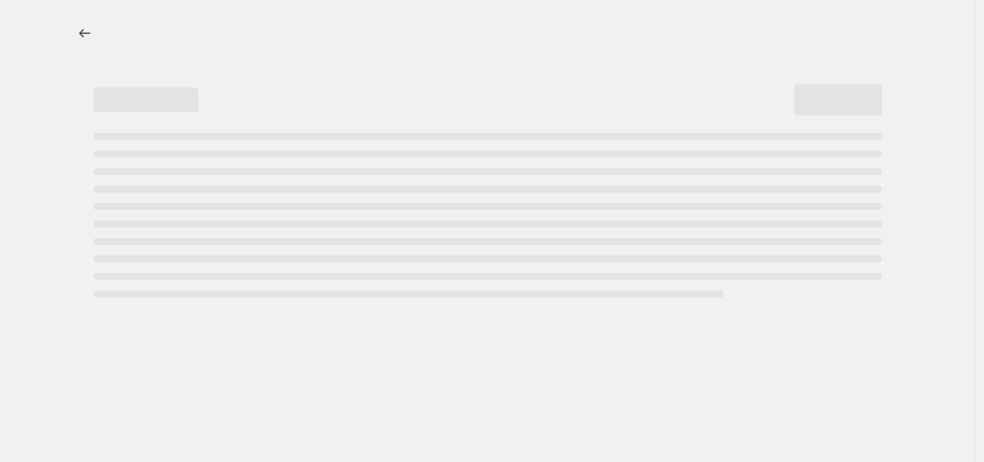
select select "percentage"
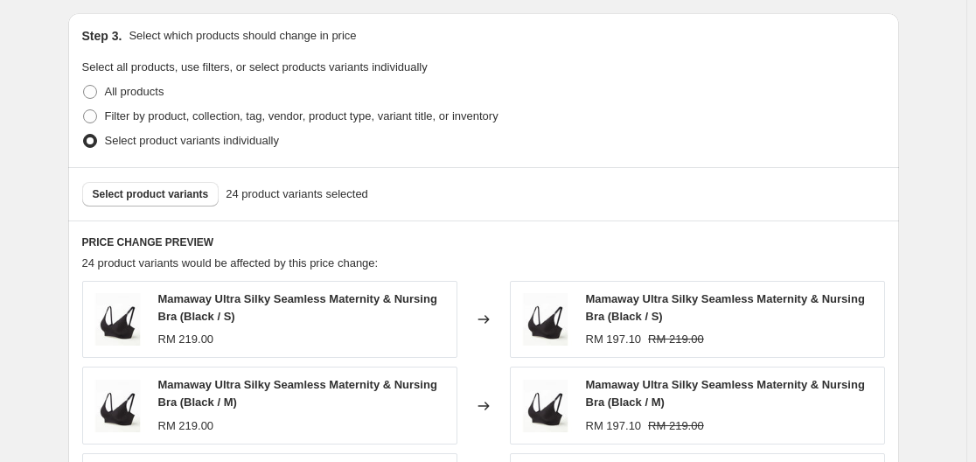
scroll to position [699, 0]
